Goal: Information Seeking & Learning: Learn about a topic

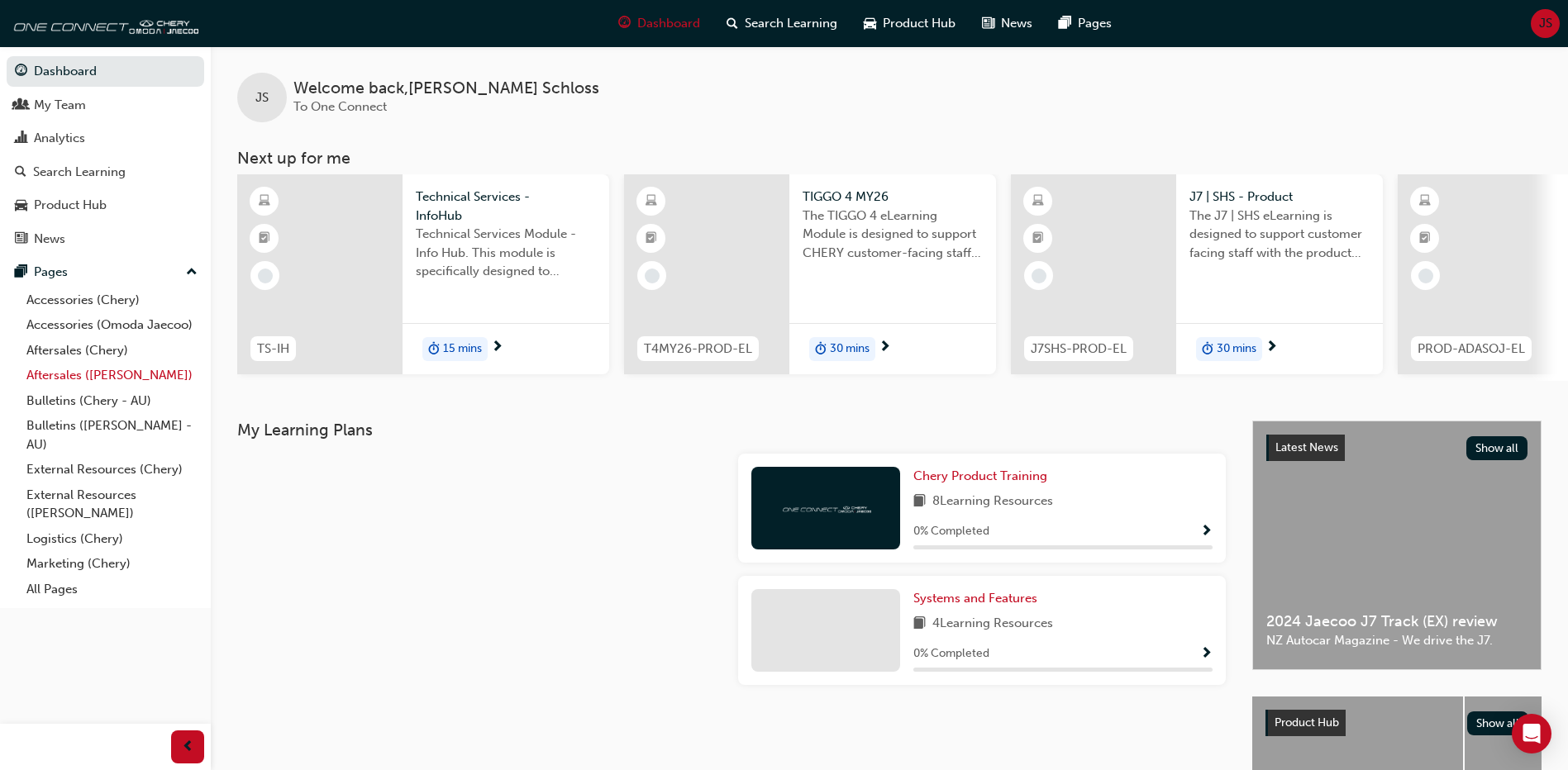
click at [116, 374] on link "Aftersales ([PERSON_NAME])" at bounding box center [112, 376] width 184 height 26
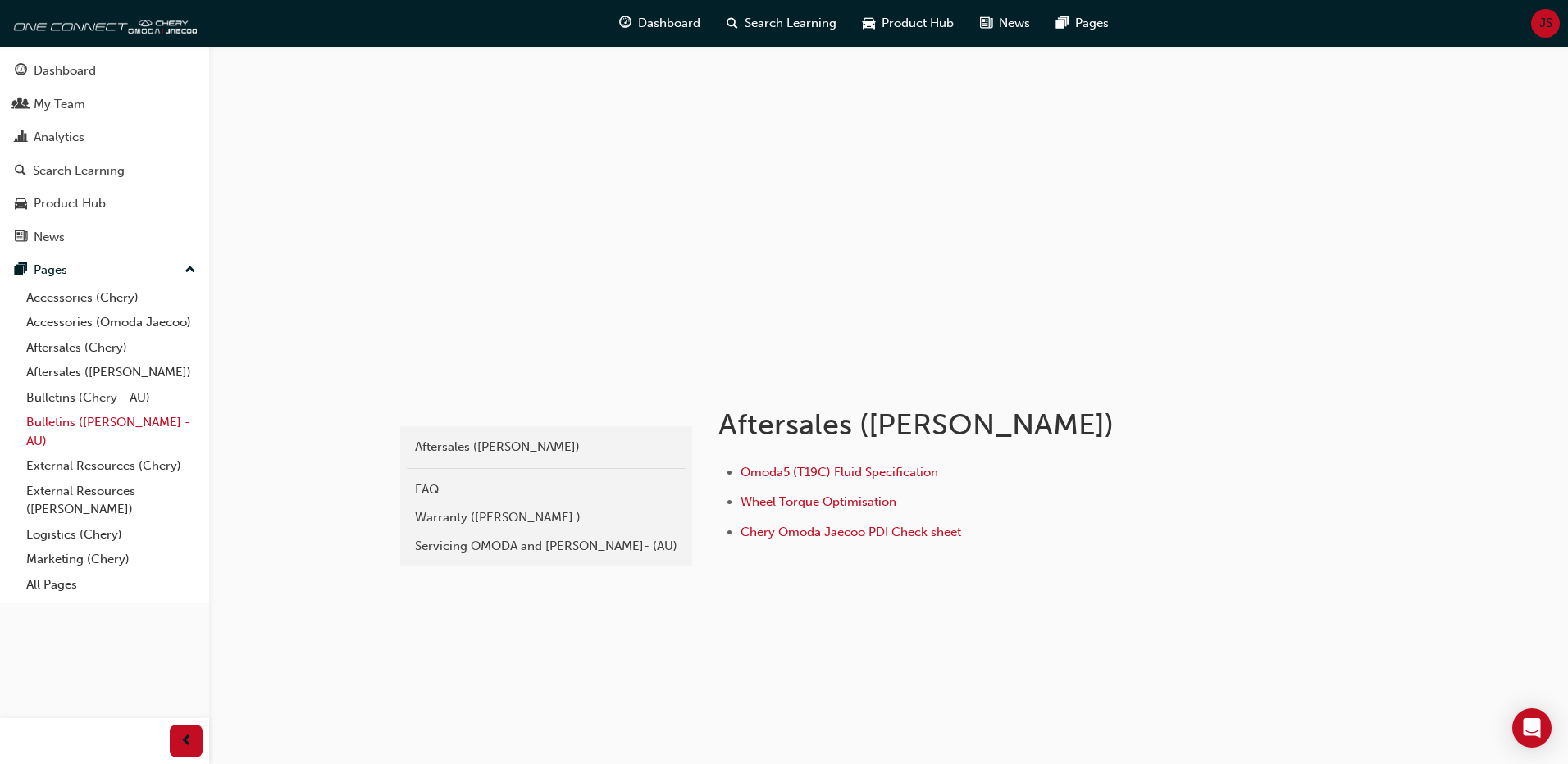
click at [103, 424] on link "Bulletins ([PERSON_NAME] - AU)" at bounding box center [111, 432] width 183 height 43
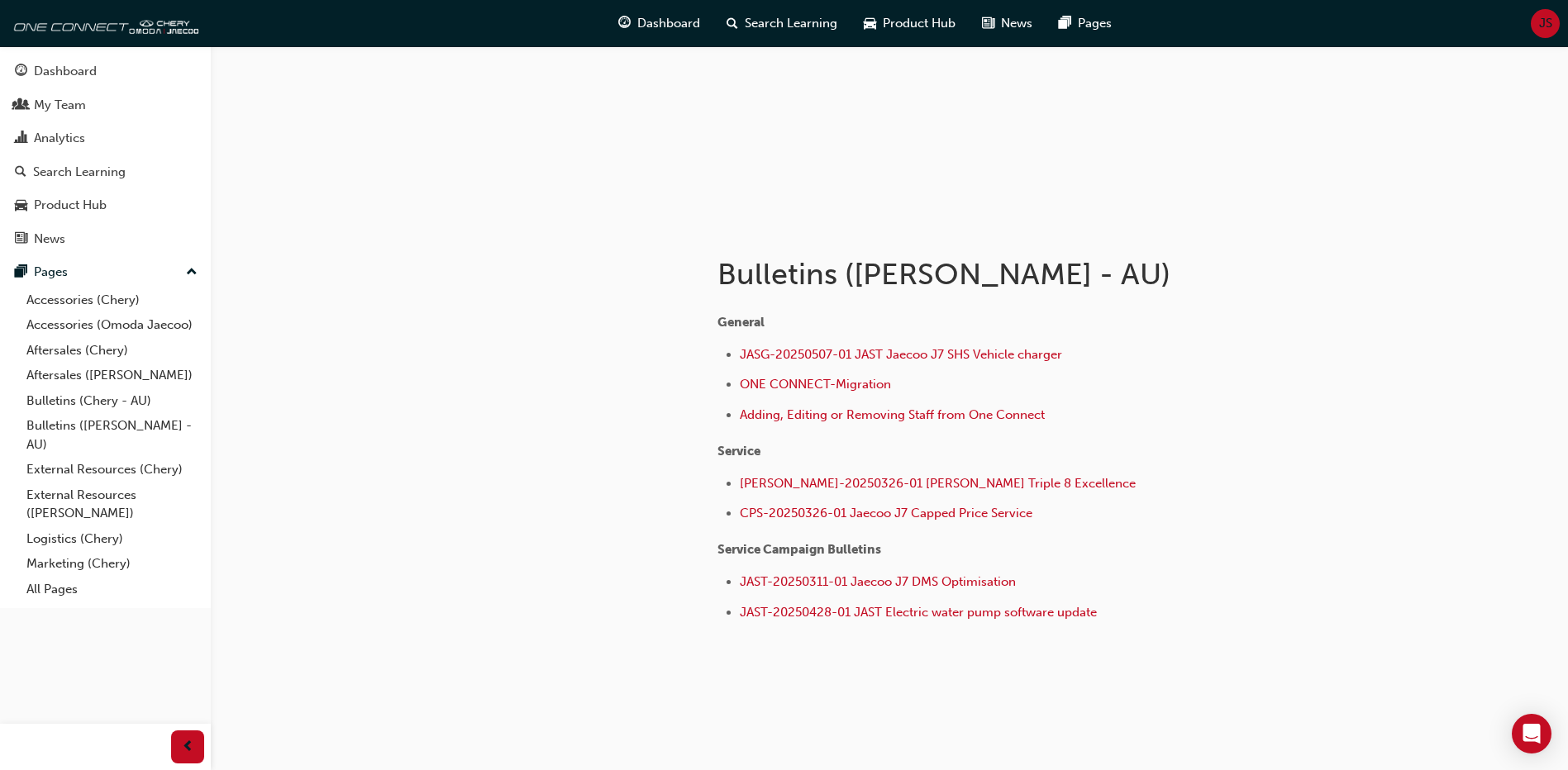
scroll to position [169, 0]
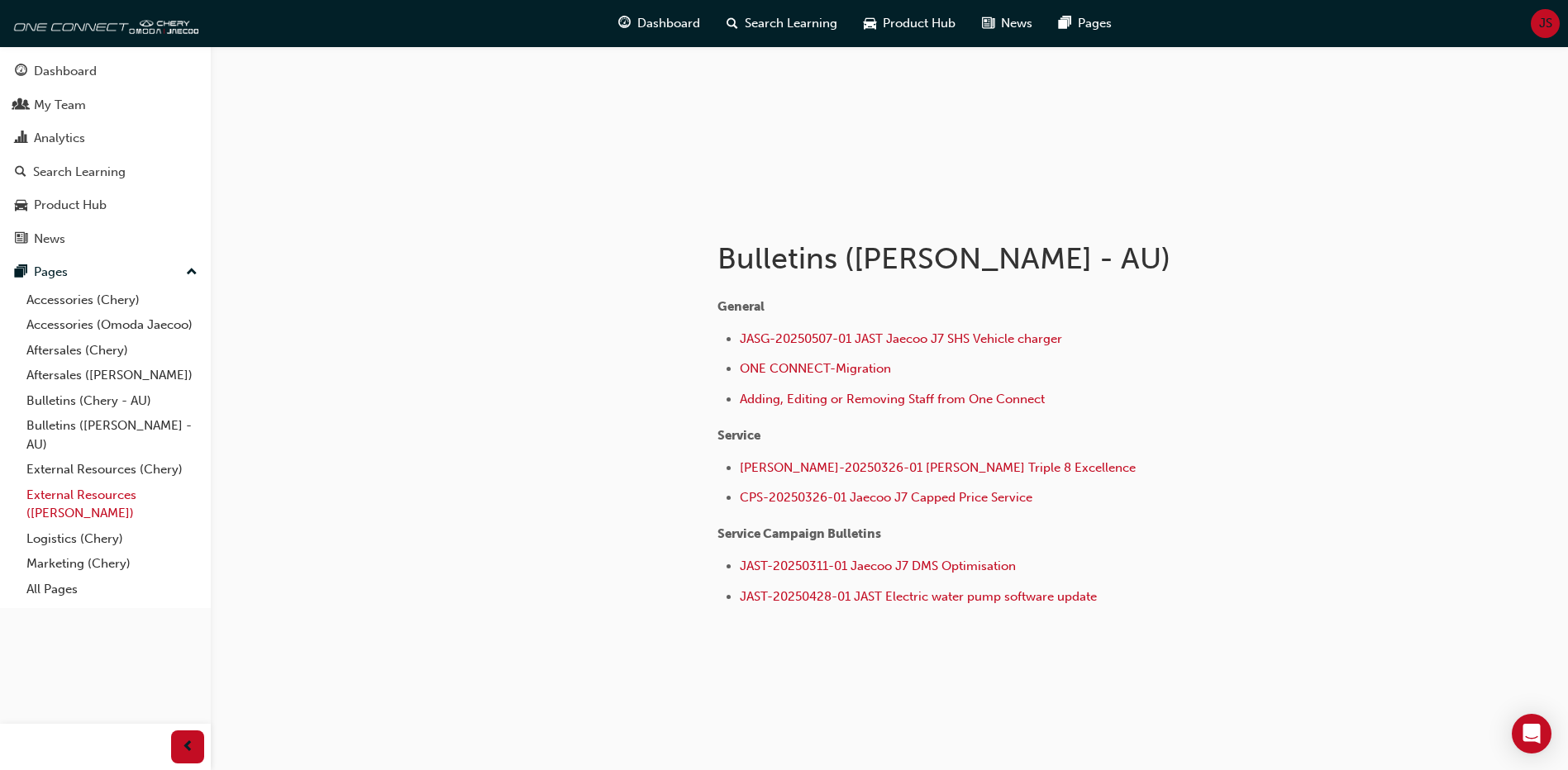
click at [78, 496] on link "External Resources ([PERSON_NAME])" at bounding box center [112, 505] width 184 height 44
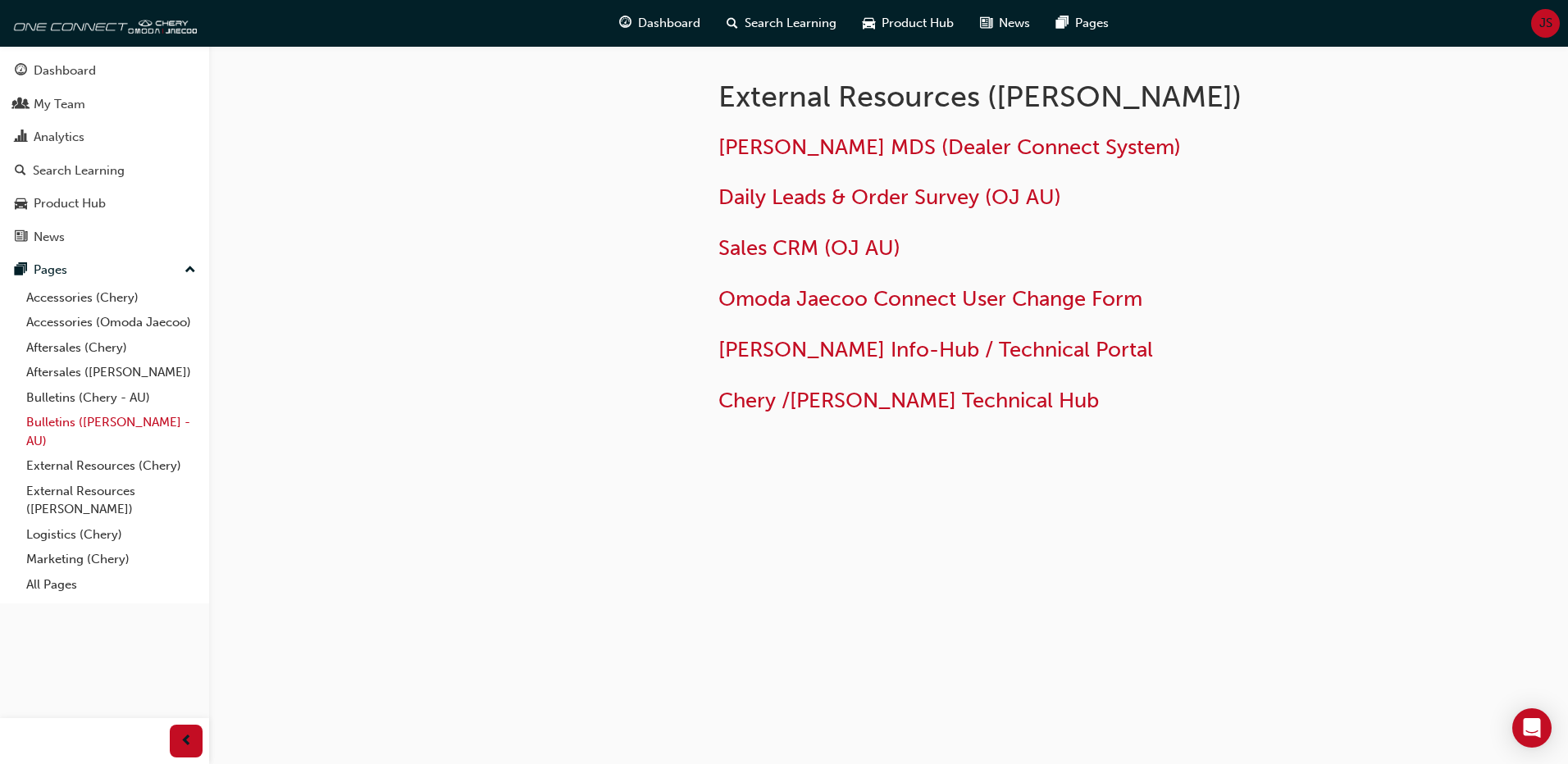
click at [79, 421] on link "Bulletins ([PERSON_NAME] - AU)" at bounding box center [111, 432] width 183 height 43
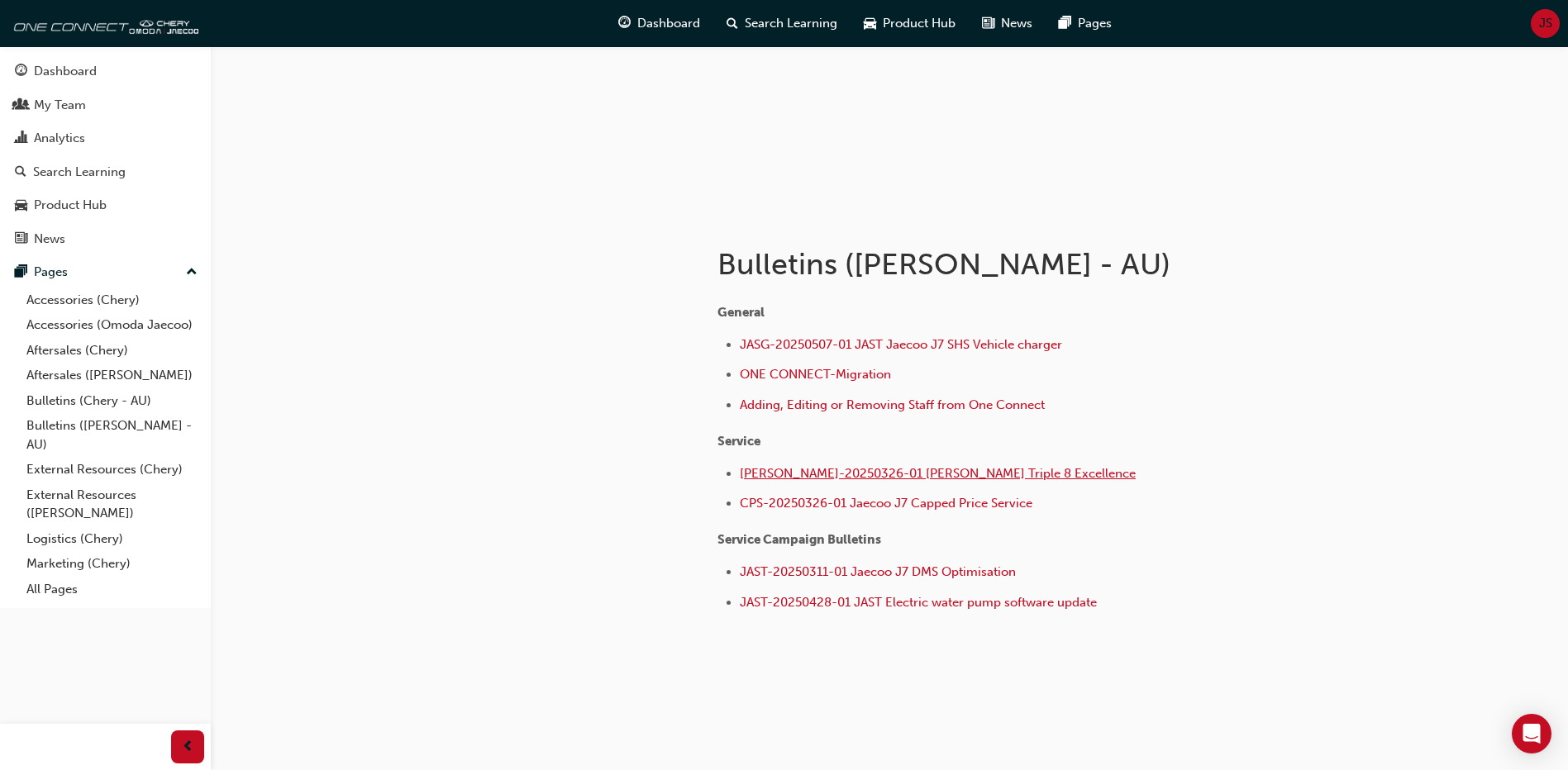
scroll to position [169, 0]
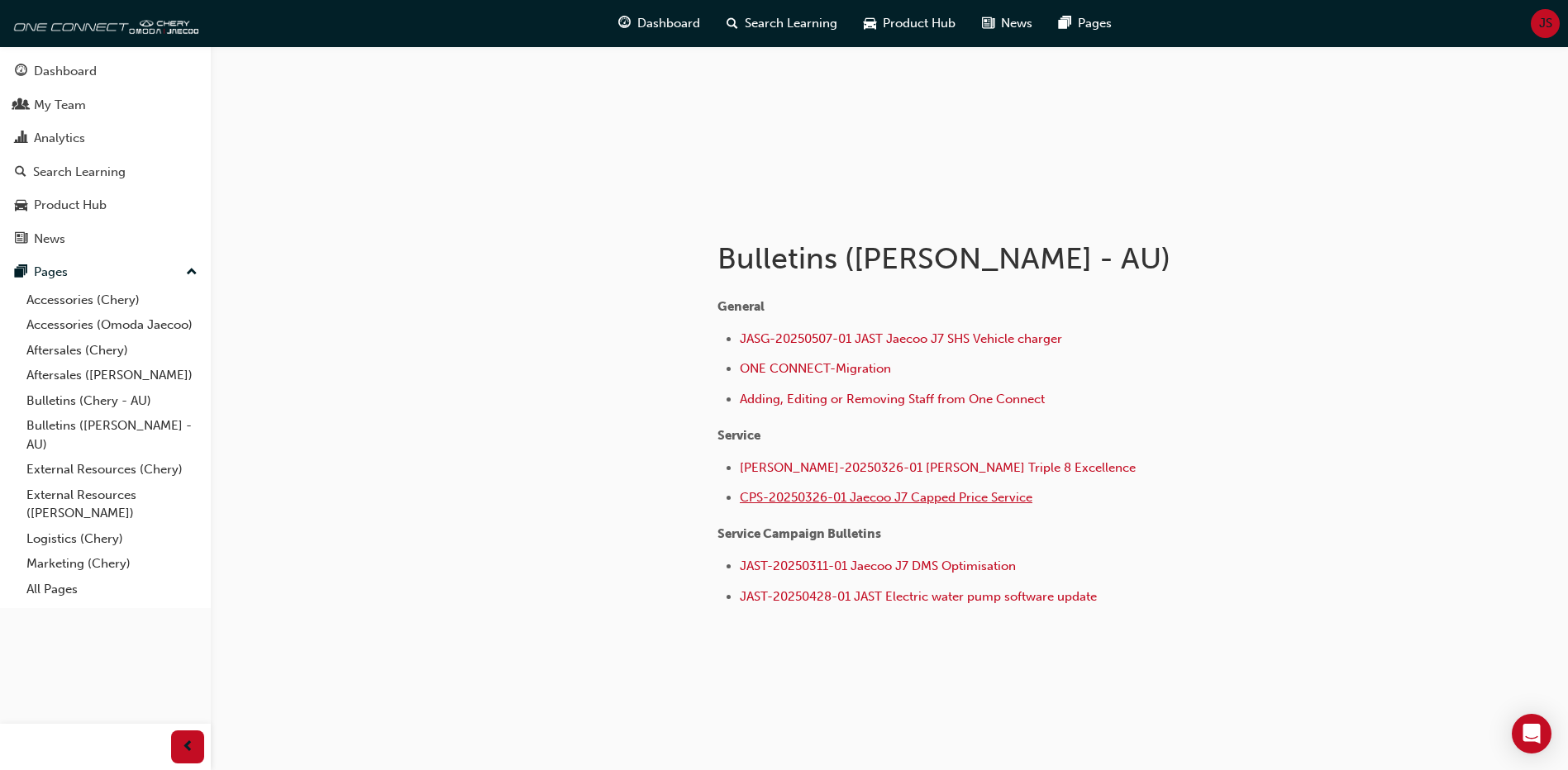
click at [977, 495] on span "CPS-20250326-01 Jaecoo J7 Capped Price Service" at bounding box center [886, 498] width 293 height 15
click at [923, 470] on span "JAS-20250326-01 Omoda Jaecoo Triple 8 Excellence" at bounding box center [898, 468] width 317 height 15
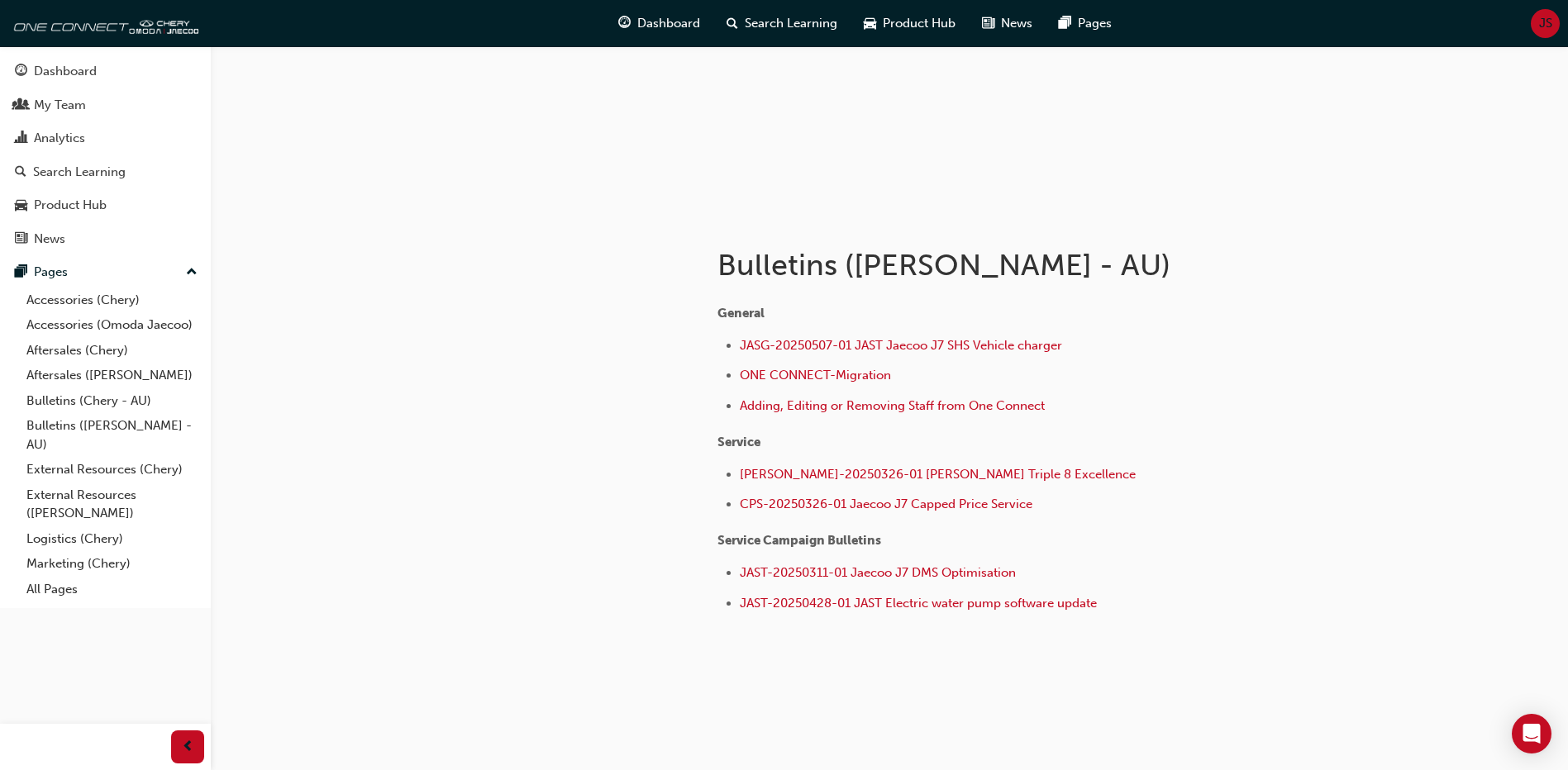
scroll to position [169, 0]
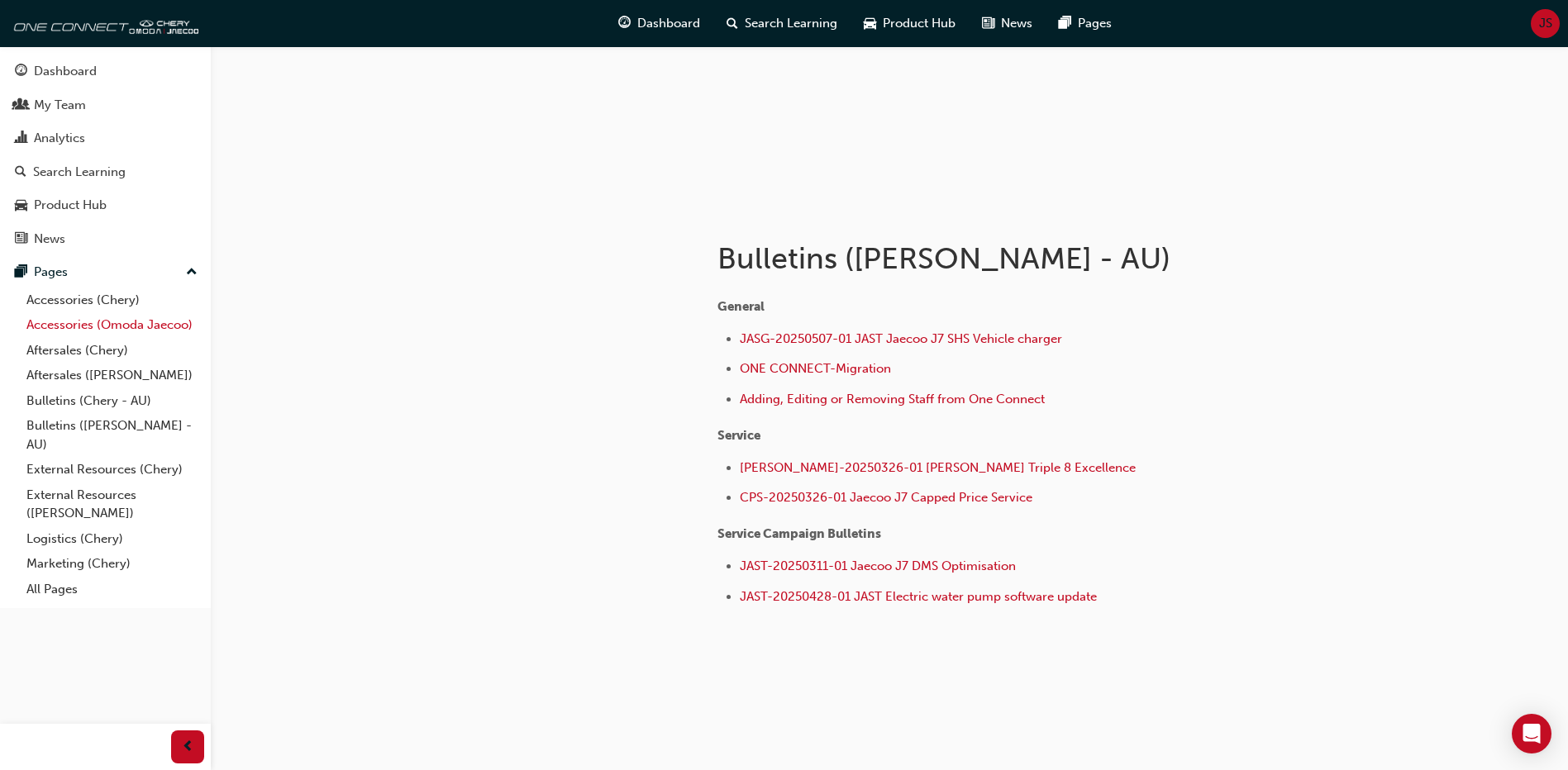
click at [105, 323] on link "Accessories (Omoda Jaecoo)" at bounding box center [112, 325] width 184 height 26
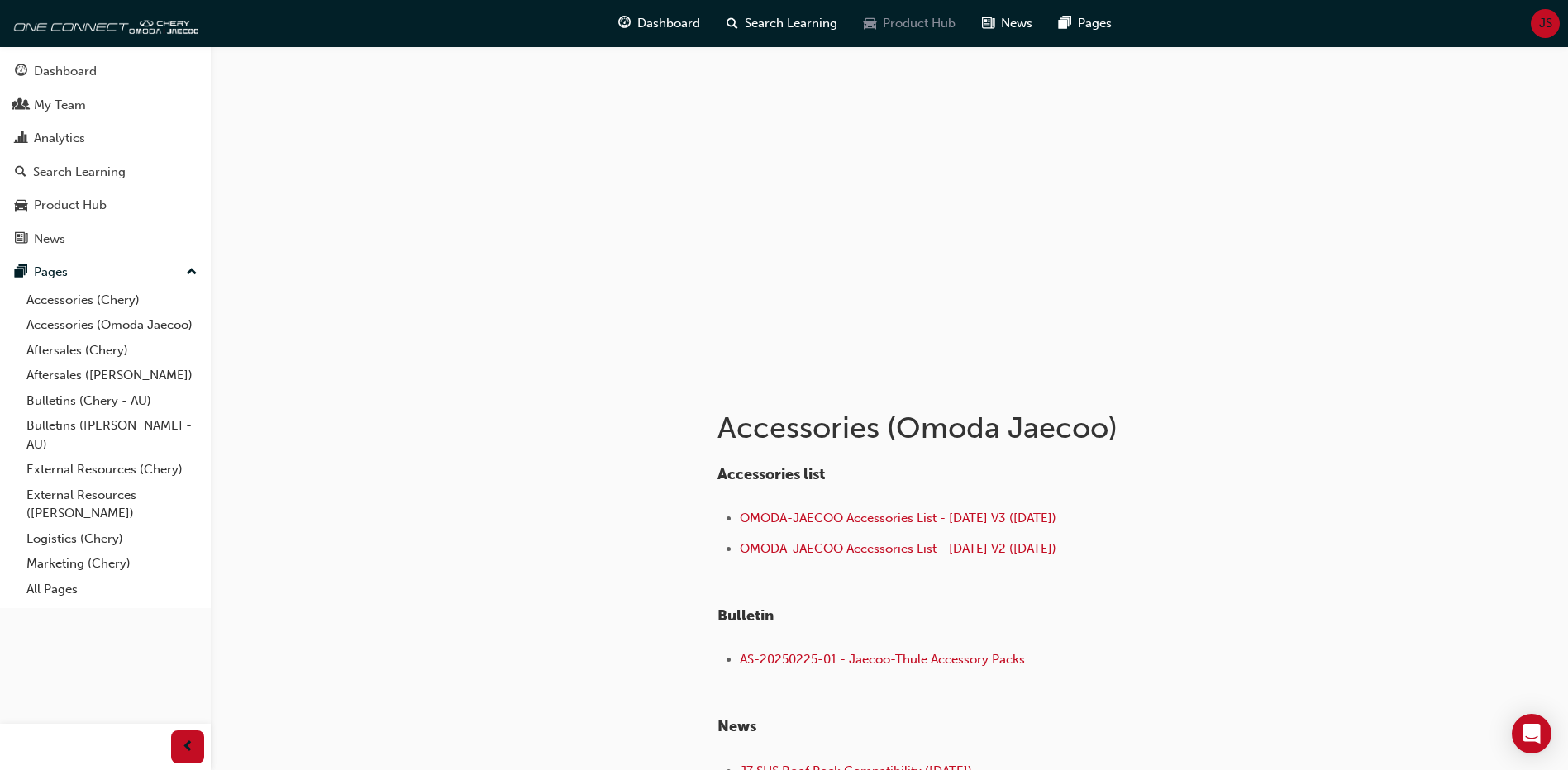
click at [925, 26] on span "Product Hub" at bounding box center [919, 23] width 73 height 19
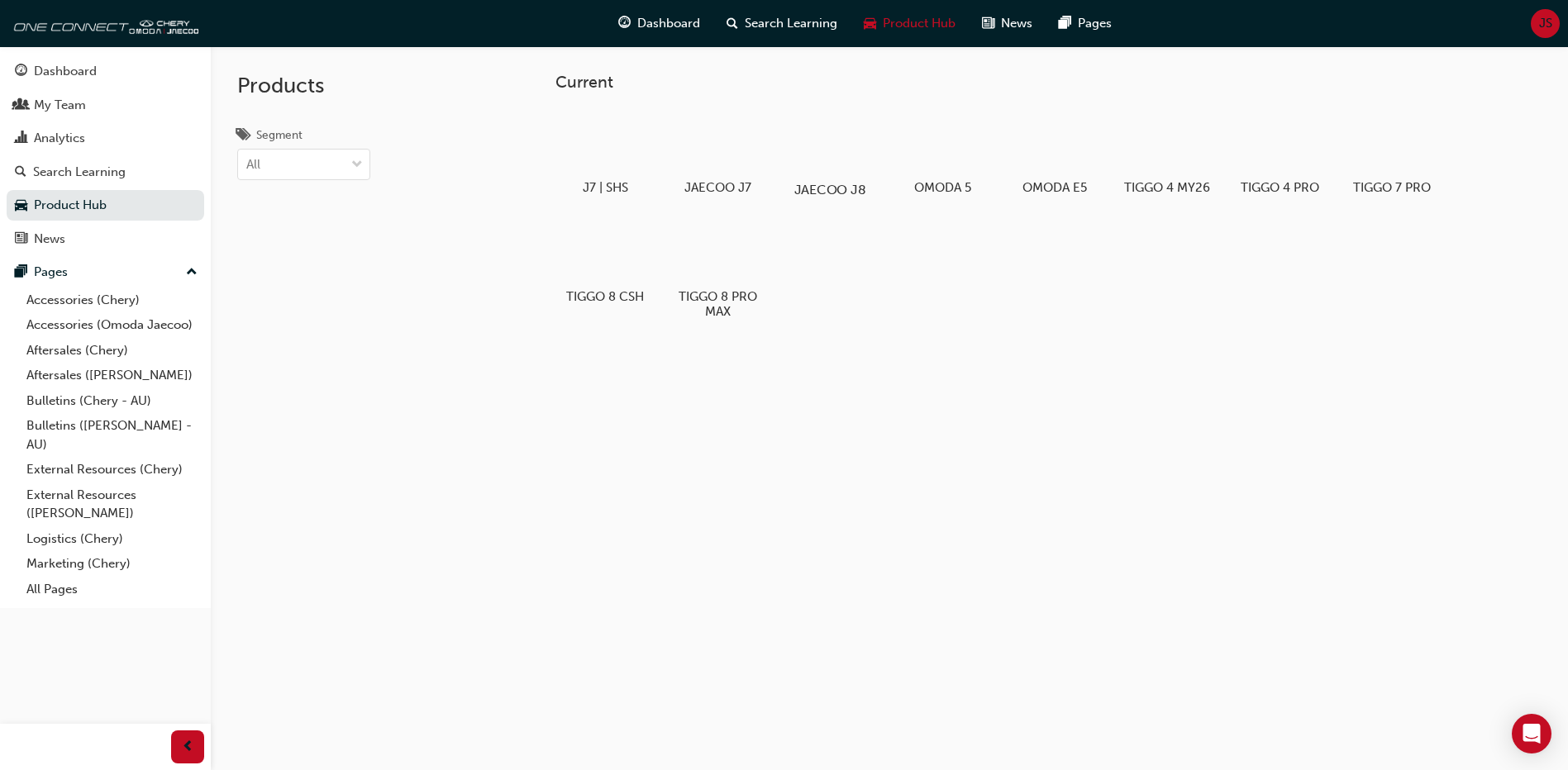
click at [828, 161] on div at bounding box center [830, 141] width 92 height 66
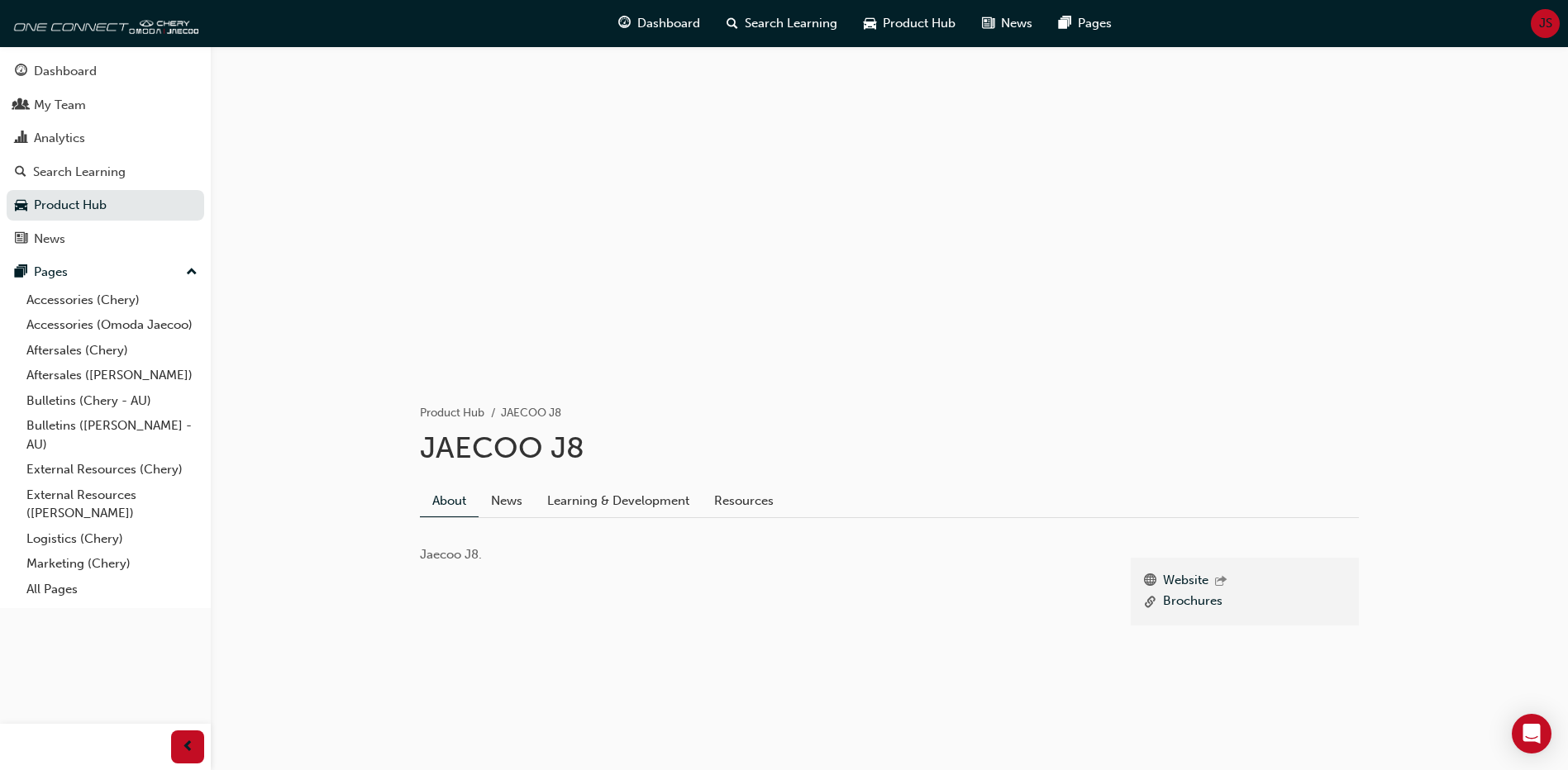
scroll to position [3, 0]
click at [733, 501] on link "Resources" at bounding box center [744, 499] width 85 height 32
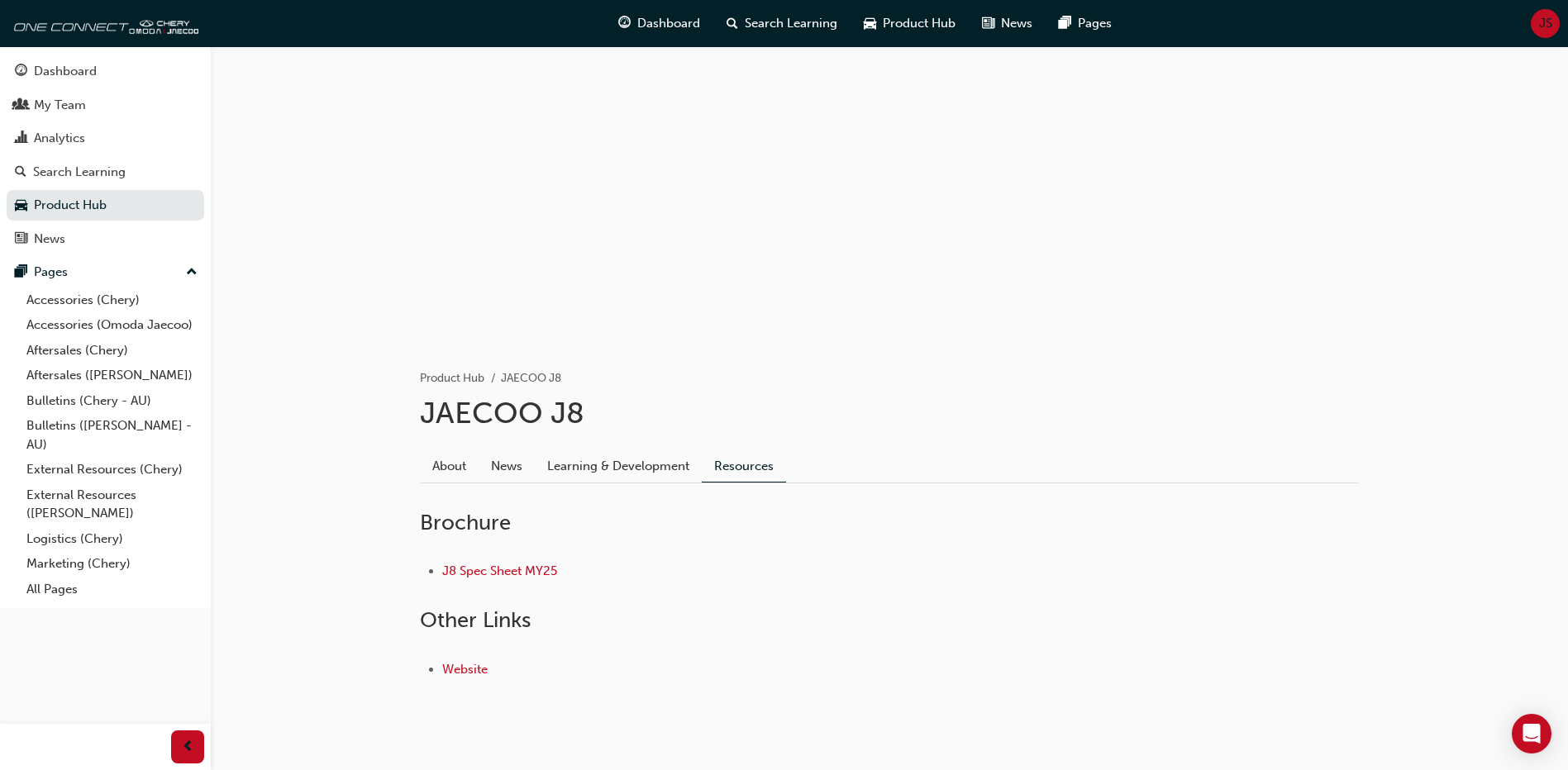
scroll to position [64, 0]
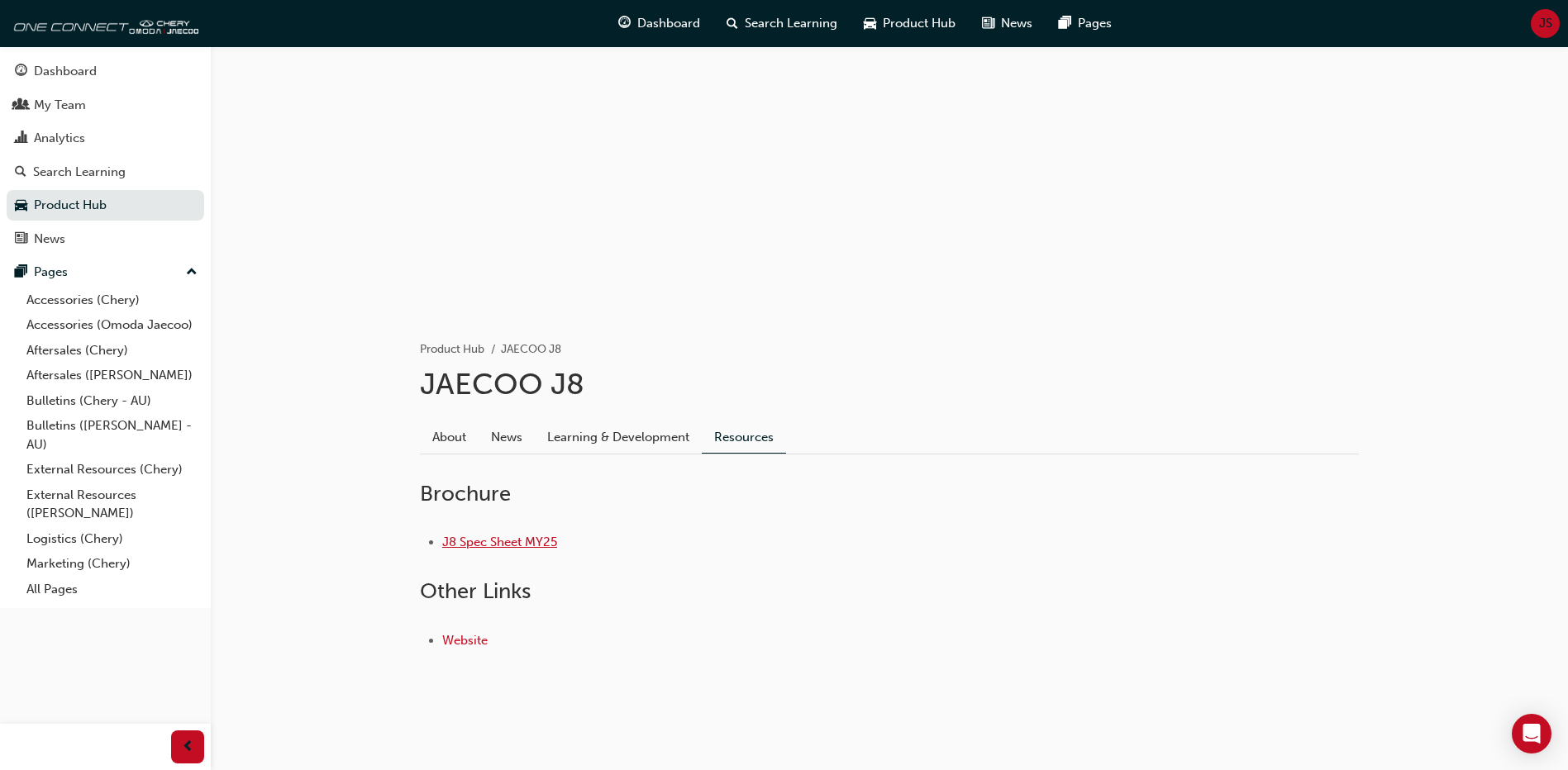
click at [507, 541] on link "J8 Spec Sheet MY25" at bounding box center [499, 542] width 115 height 15
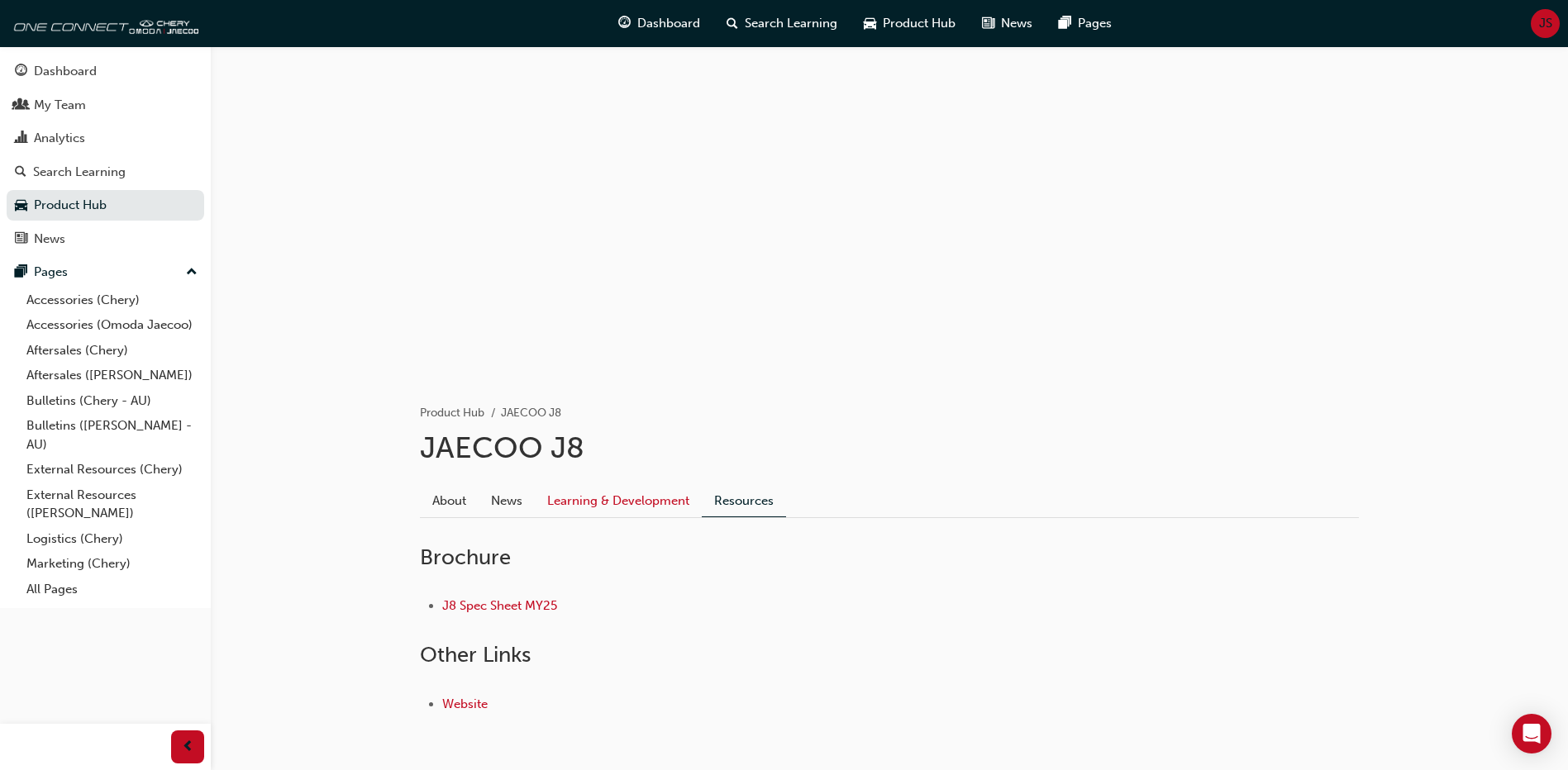
click at [631, 501] on link "Learning & Development" at bounding box center [618, 501] width 167 height 32
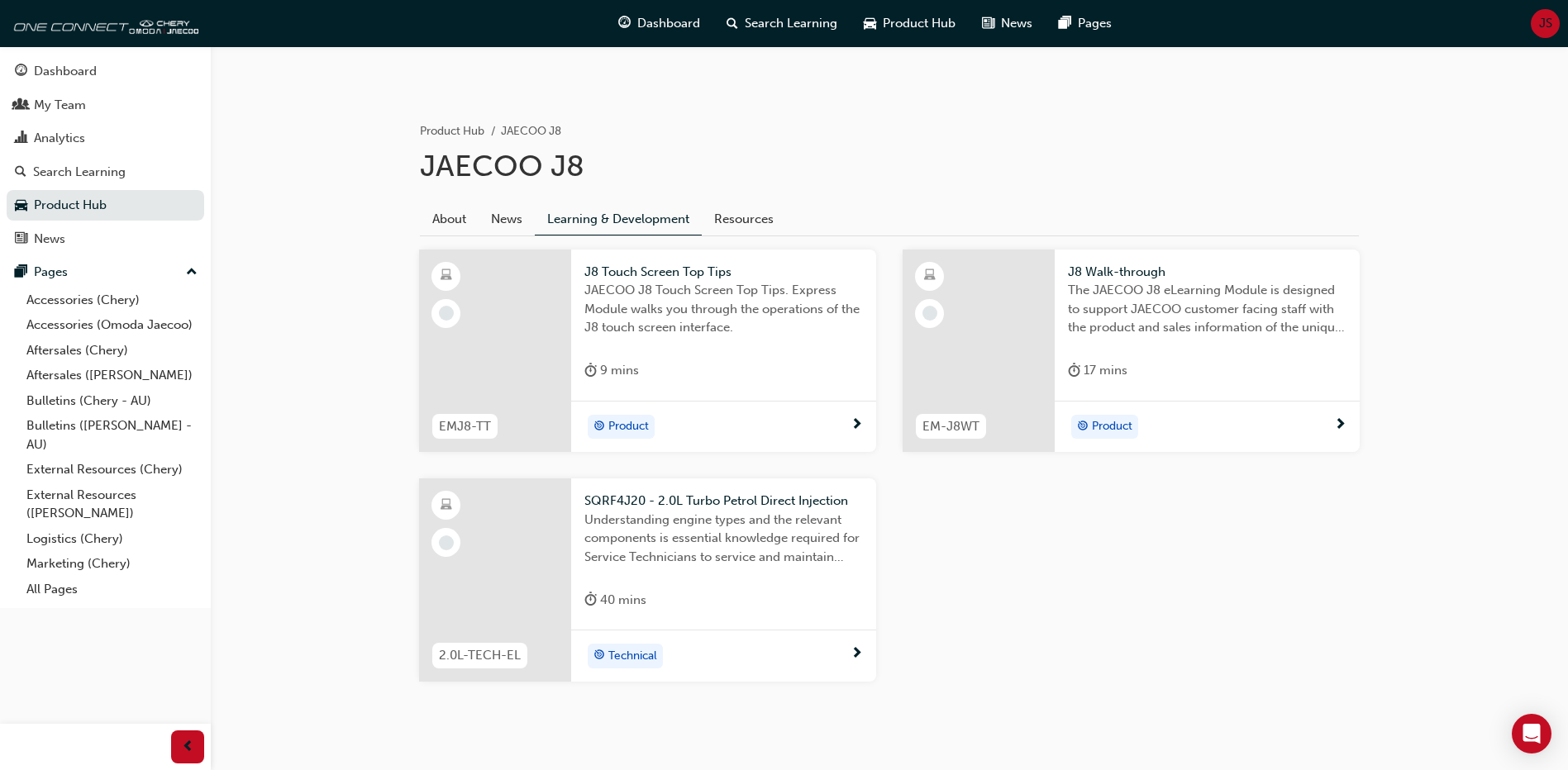
scroll to position [314, 0]
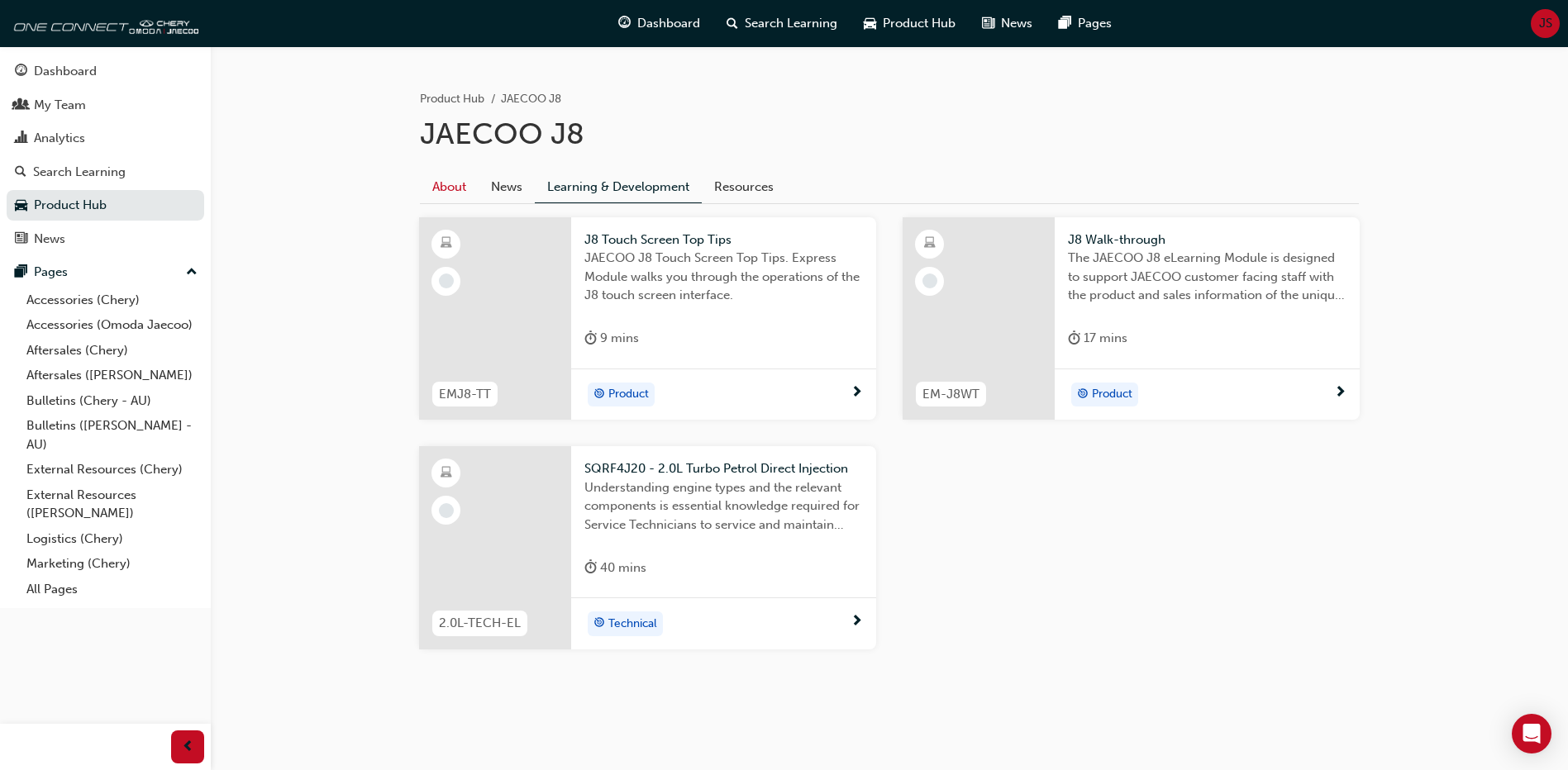
click at [456, 189] on link "About" at bounding box center [449, 187] width 59 height 32
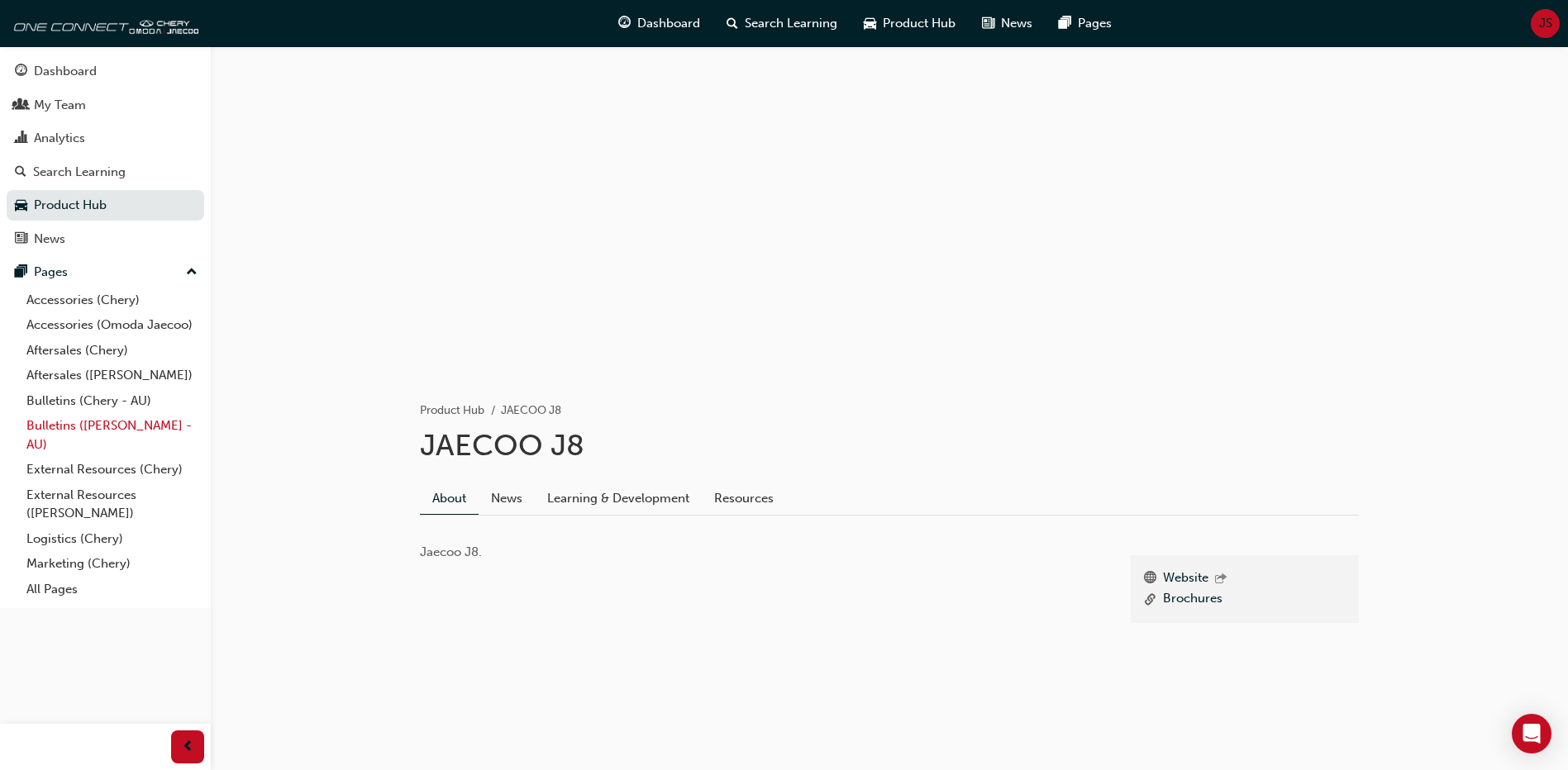
click at [120, 428] on link "Bulletins ([PERSON_NAME] - AU)" at bounding box center [112, 435] width 184 height 44
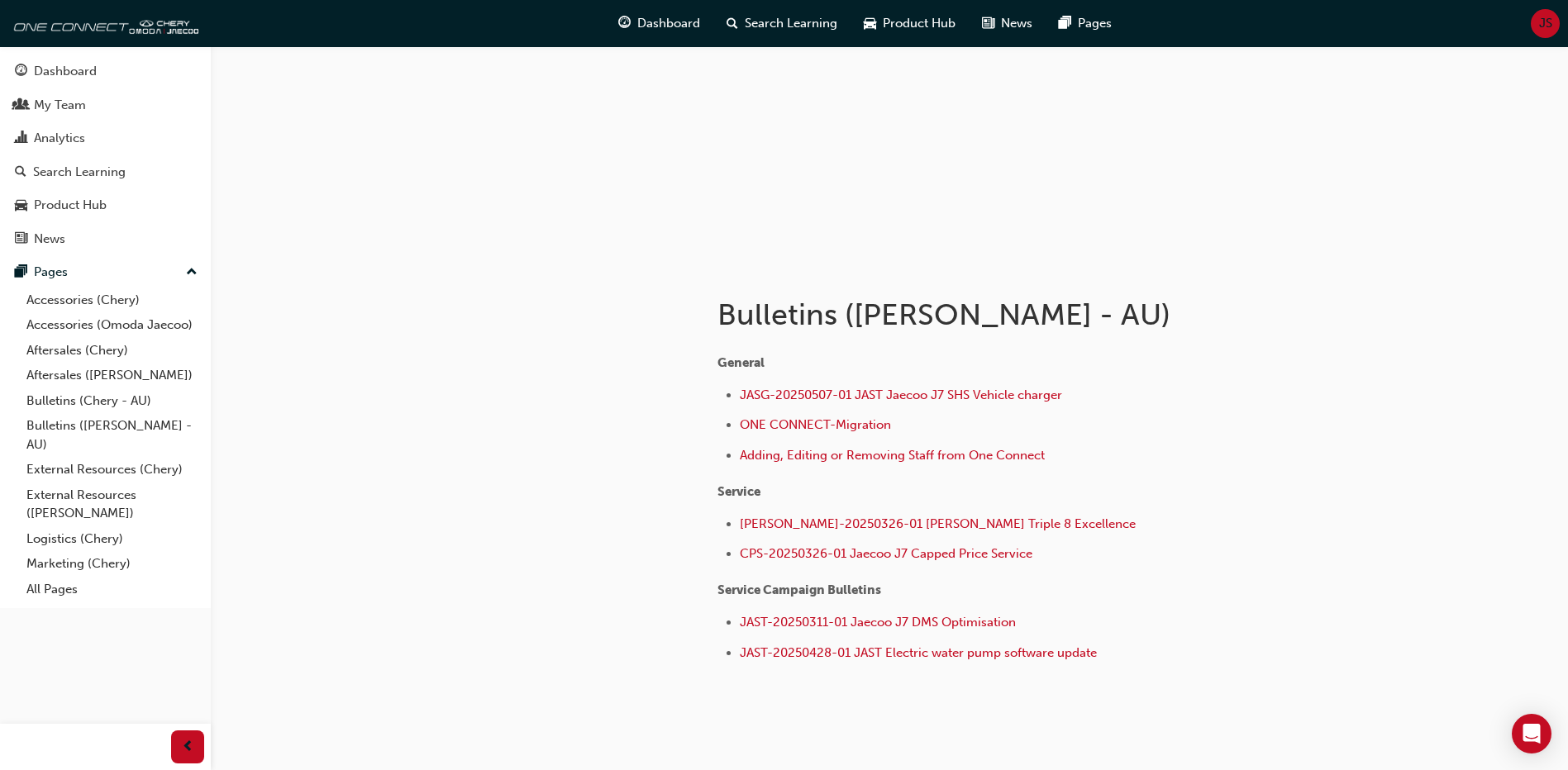
scroll to position [169, 0]
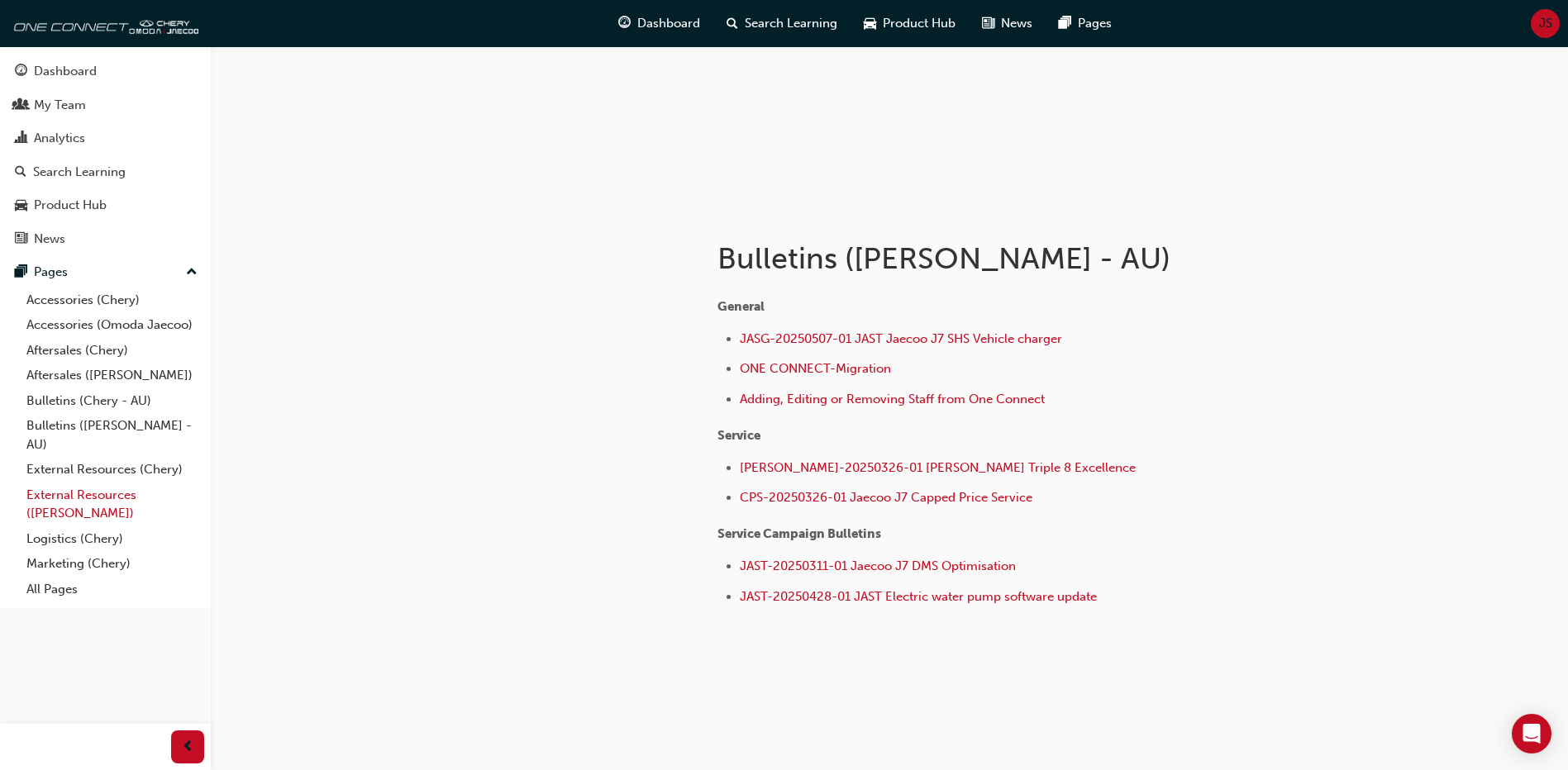
click at [113, 501] on link "External Resources ([PERSON_NAME])" at bounding box center [112, 505] width 184 height 44
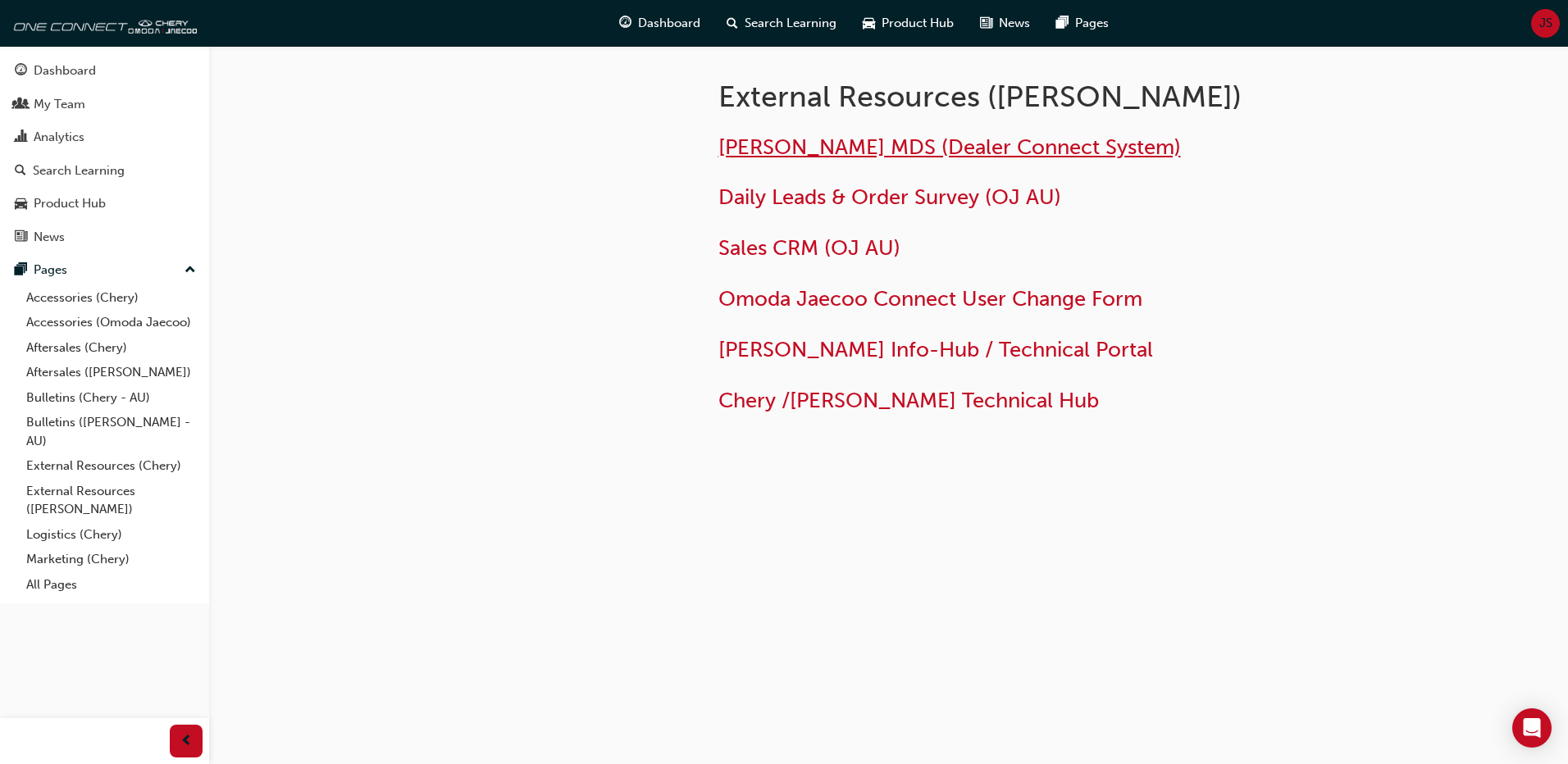
click at [938, 143] on span "[PERSON_NAME] MDS (Dealer Connect System)" at bounding box center [949, 147] width 463 height 26
click at [923, 403] on span "Chery /[PERSON_NAME] Technical Hub" at bounding box center [909, 400] width 380 height 26
click at [50, 233] on div "News" at bounding box center [49, 238] width 32 height 19
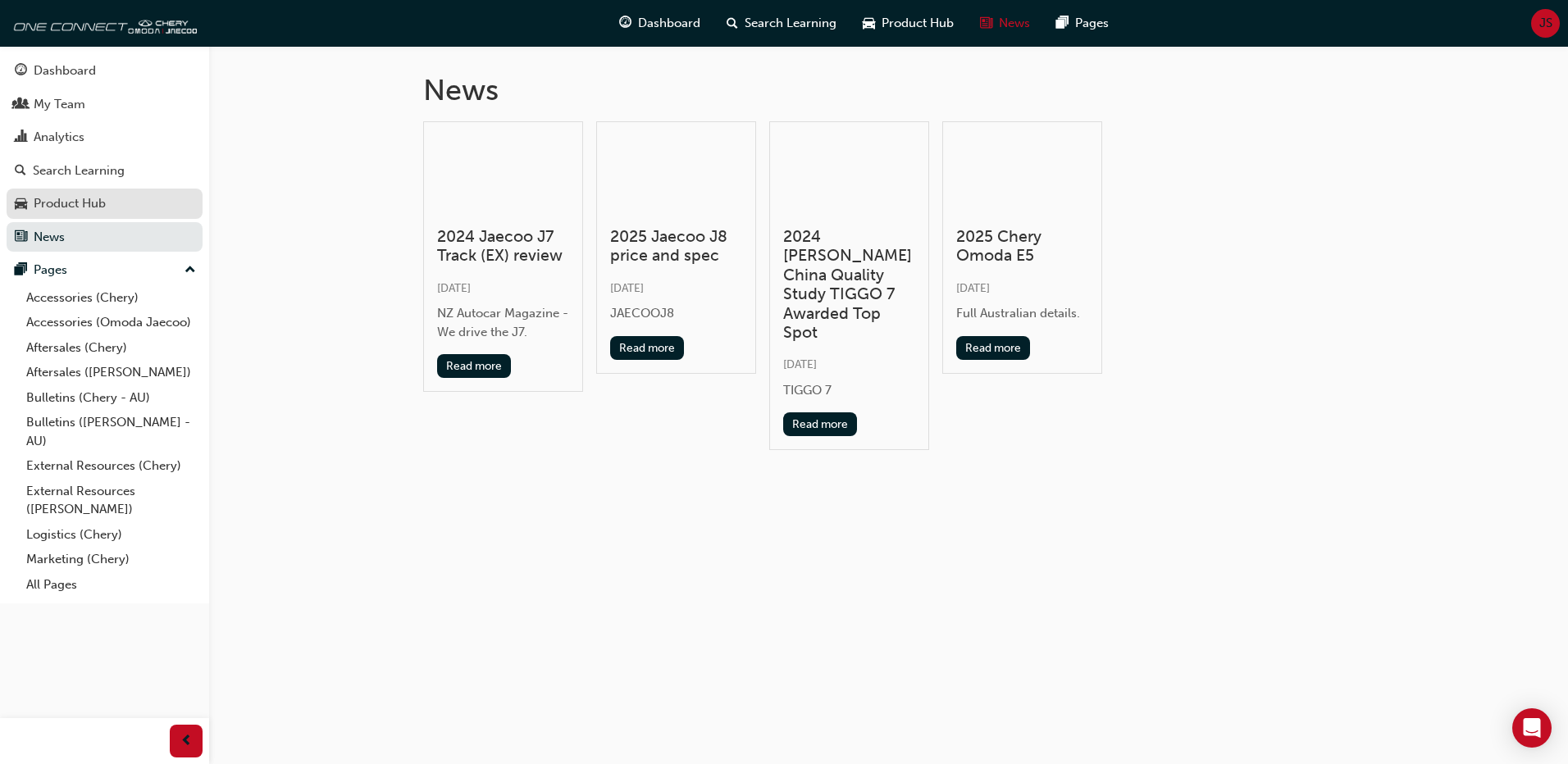
click at [81, 202] on div "Product Hub" at bounding box center [69, 203] width 72 height 19
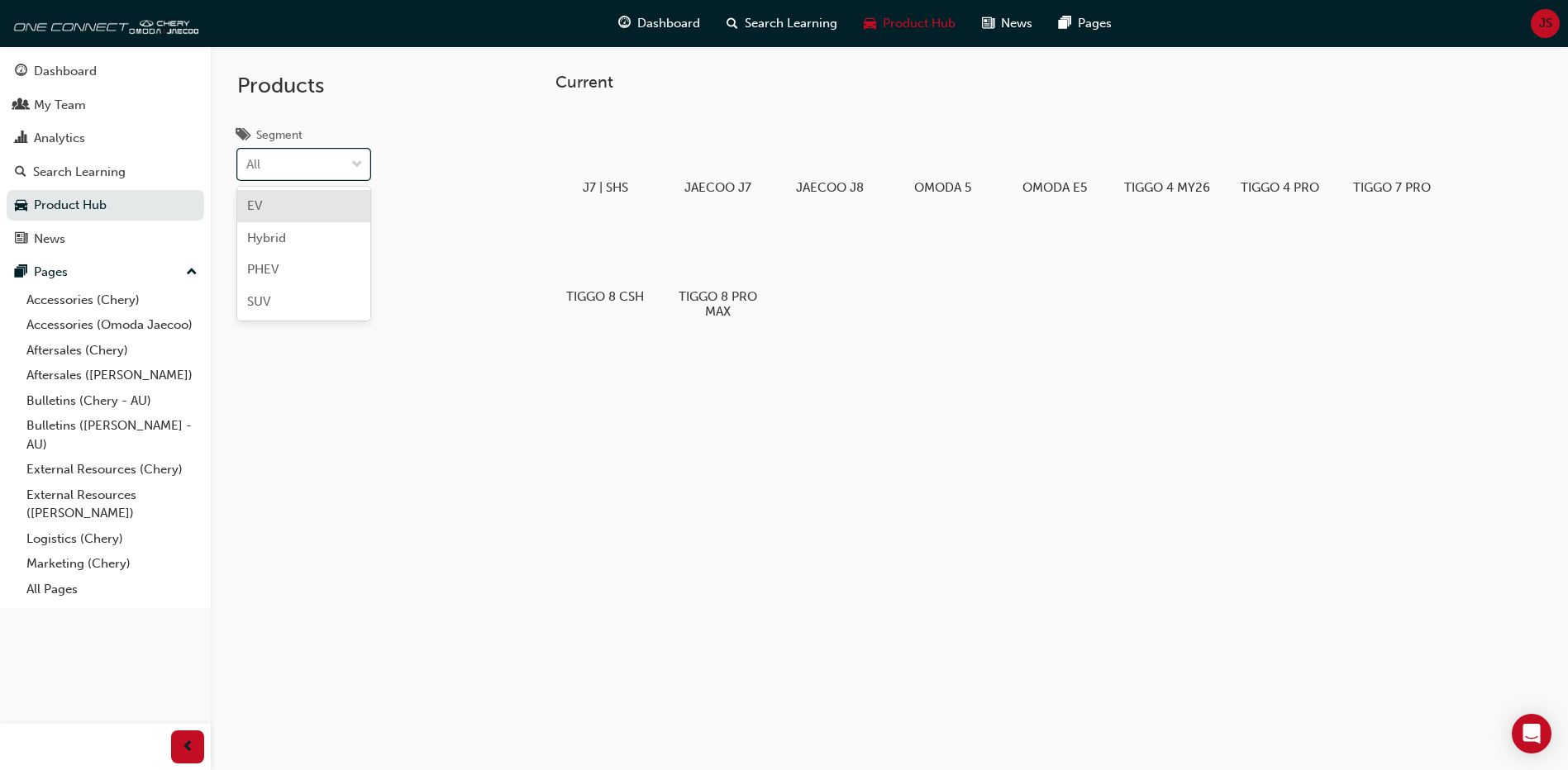
click at [357, 162] on span "down-icon" at bounding box center [357, 166] width 12 height 22
click at [248, 162] on input "Segment option EV focused, 1 of 4. 4 results available. Use Up and Down to choo…" at bounding box center [247, 164] width 2 height 14
click at [357, 162] on span "down-icon" at bounding box center [357, 166] width 12 height 22
click at [248, 162] on input "Segment 0 results available. Select is focused ,type to refine list, press Down…" at bounding box center [247, 164] width 2 height 14
